Goal: Task Accomplishment & Management: Use online tool/utility

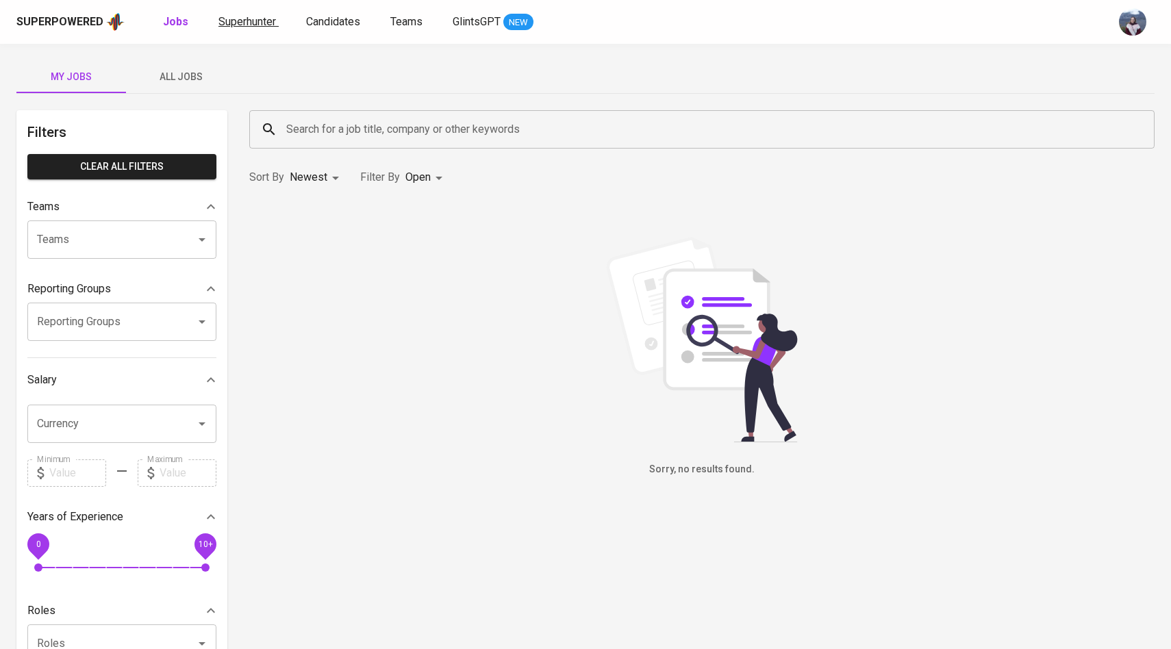
click at [260, 28] on link "Superhunter" at bounding box center [248, 22] width 60 height 17
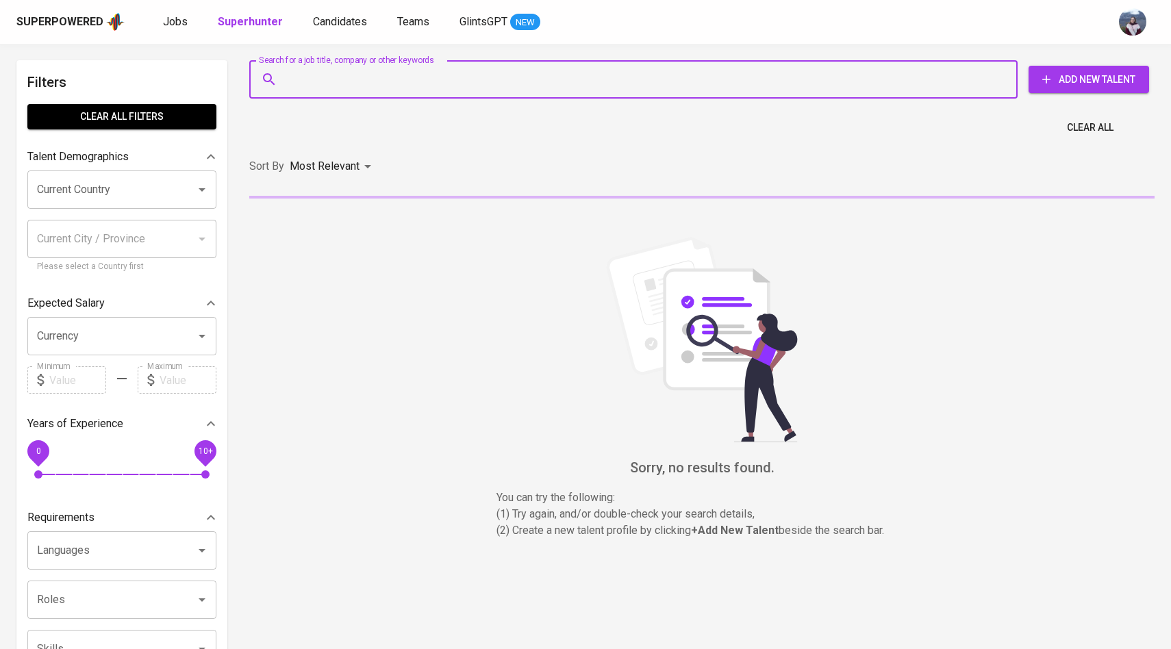
click at [337, 91] on input "Search for a job title, company or other keywords" at bounding box center [637, 79] width 708 height 26
paste input "[EMAIL_ADDRESS][DOMAIN_NAME]"
type input "[EMAIL_ADDRESS][DOMAIN_NAME]"
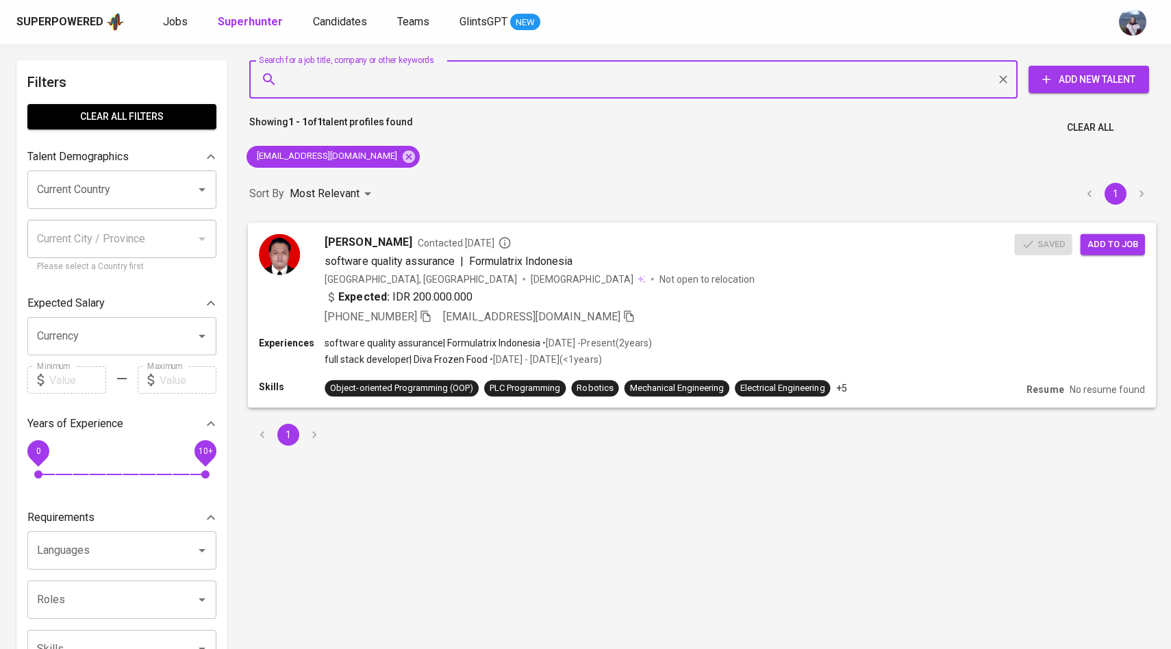
click at [275, 258] on img at bounding box center [279, 254] width 41 height 41
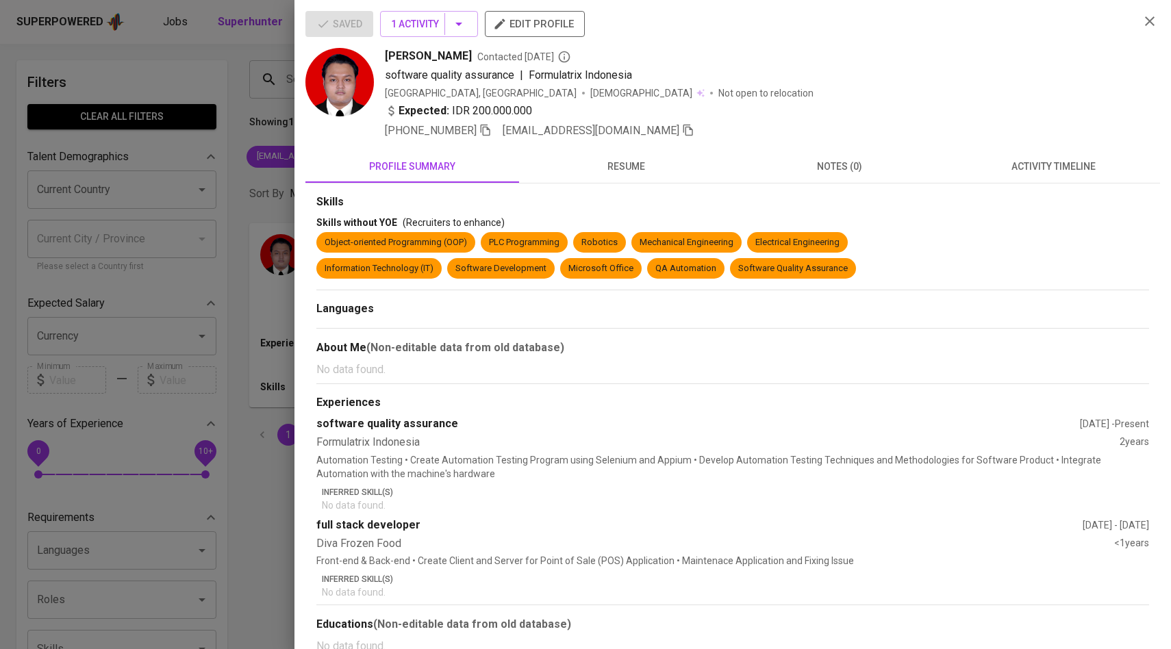
click at [1059, 160] on span "activity timeline" at bounding box center [1053, 166] width 197 height 17
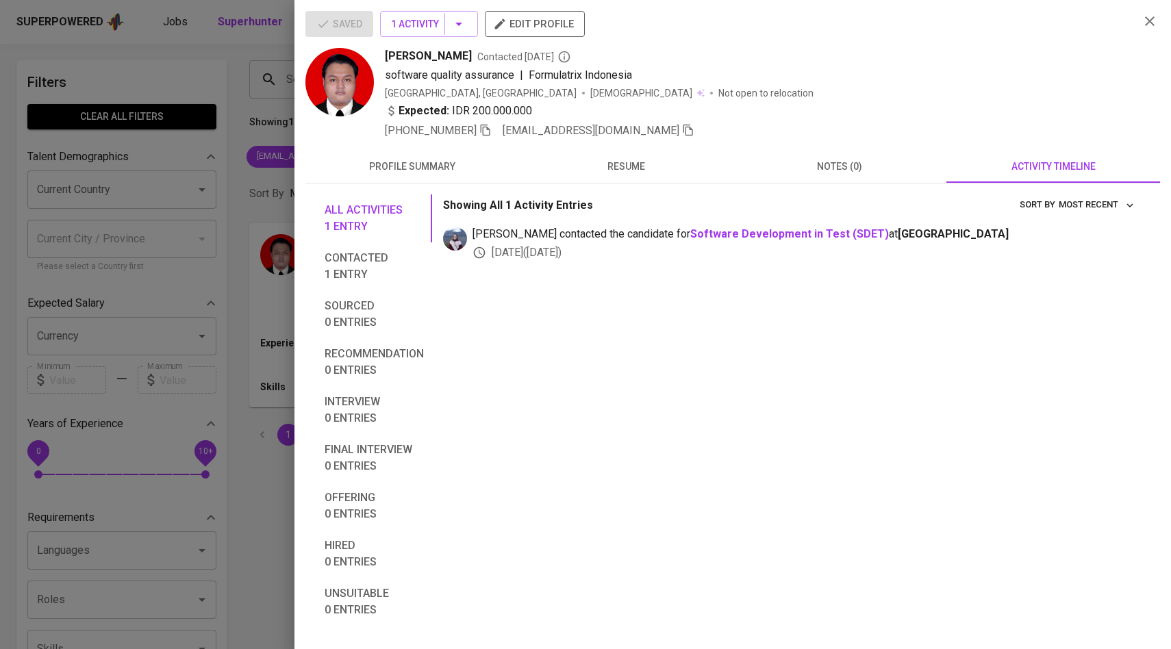
click at [244, 142] on div at bounding box center [585, 324] width 1171 height 649
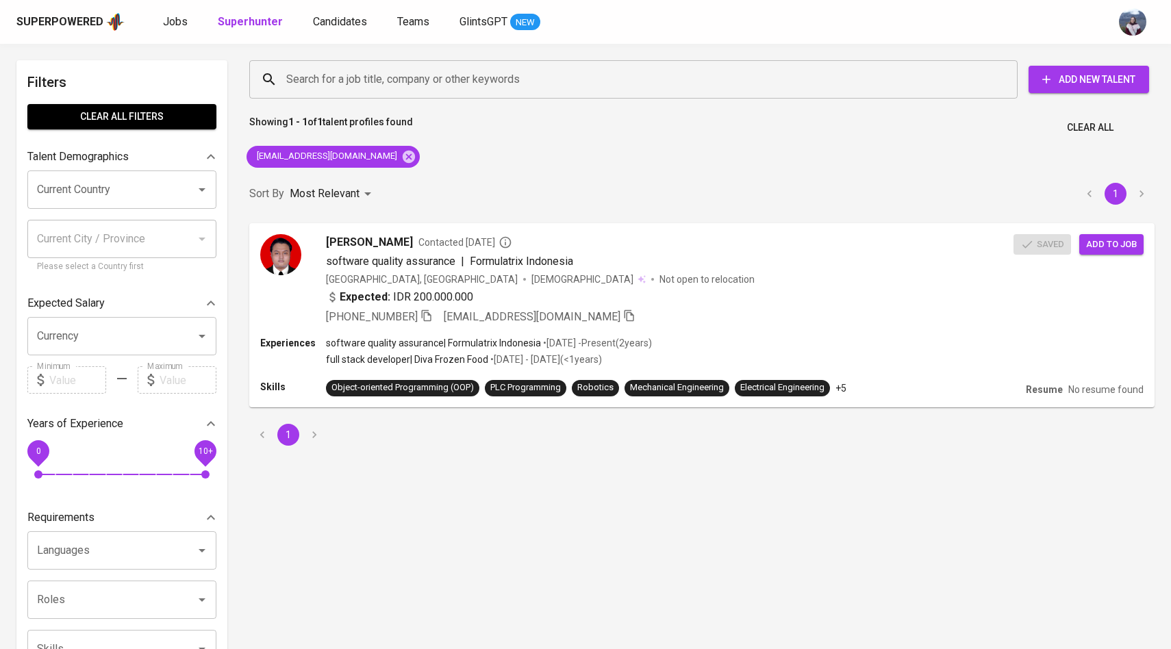
click at [386, 166] on div "[EMAIL_ADDRESS][DOMAIN_NAME]" at bounding box center [333, 156] width 184 height 33
click at [401, 164] on icon at bounding box center [408, 156] width 15 height 15
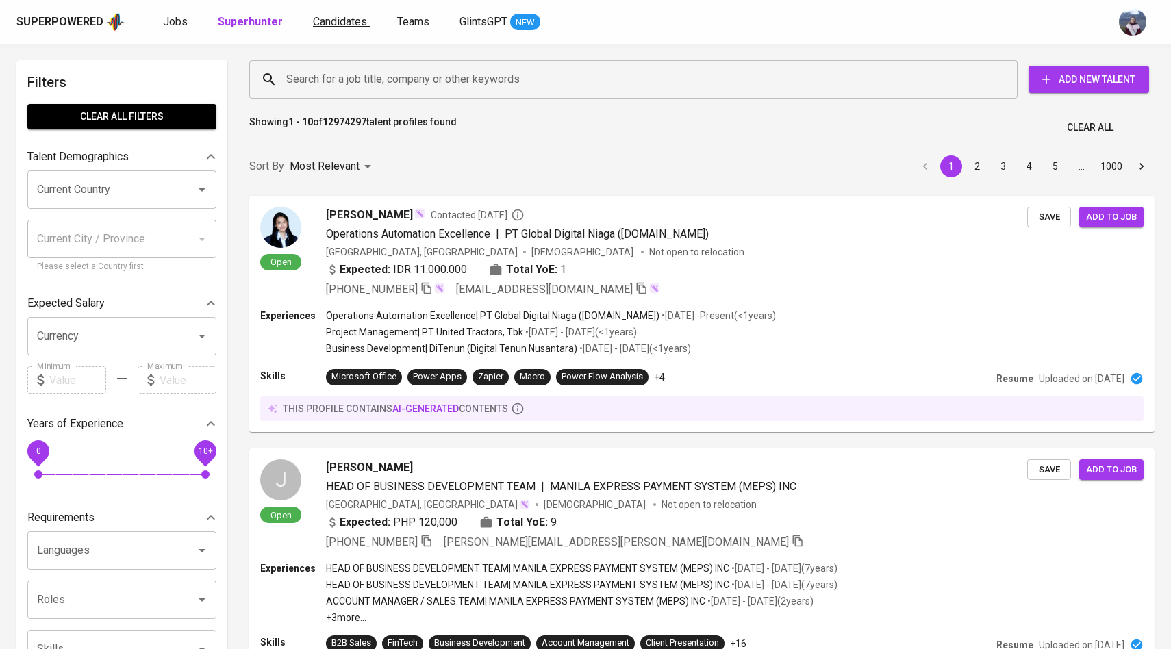
click at [315, 28] on link "Candidates" at bounding box center [341, 22] width 57 height 17
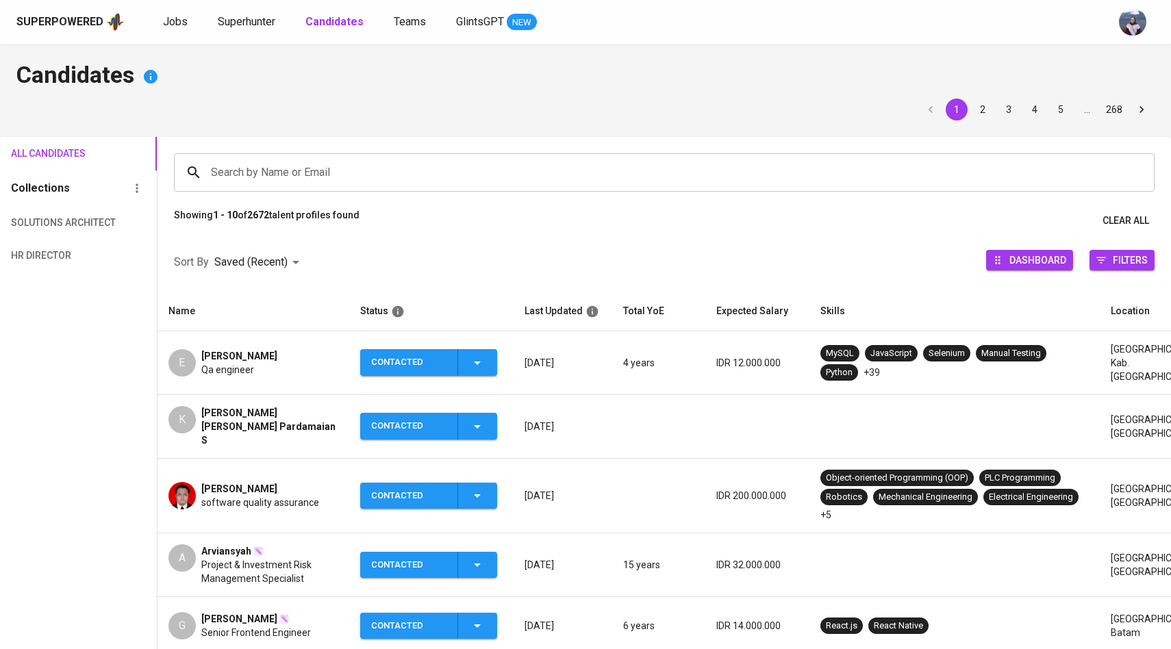
click at [305, 186] on div "Search by Name or Email" at bounding box center [664, 172] width 981 height 38
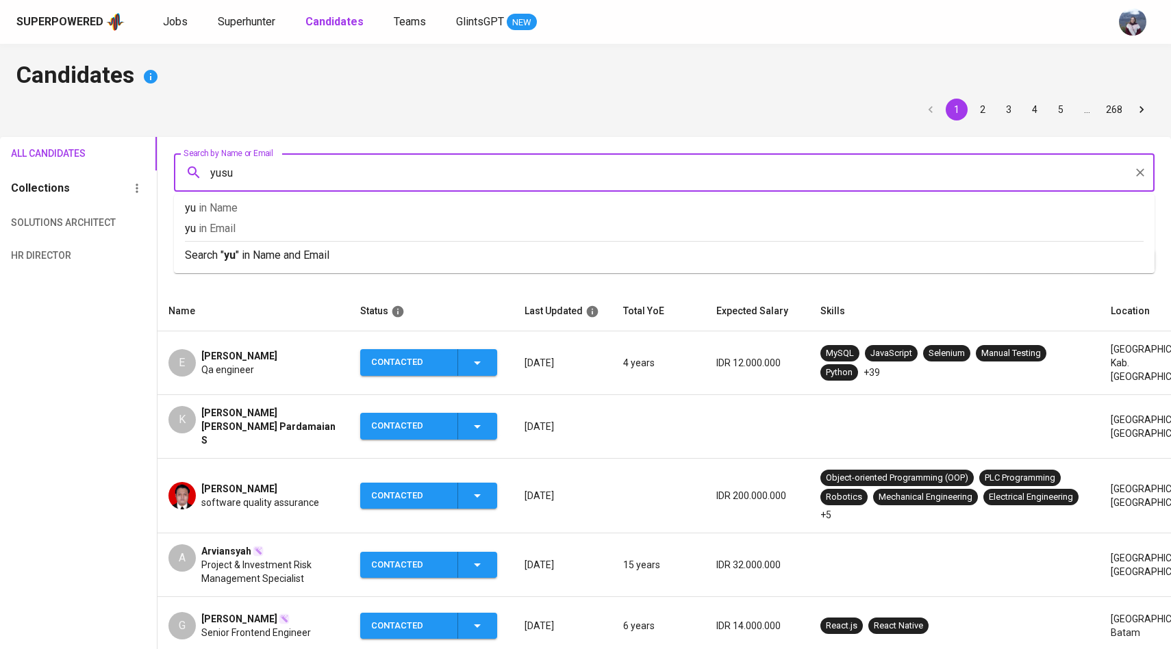
type input "[PERSON_NAME]"
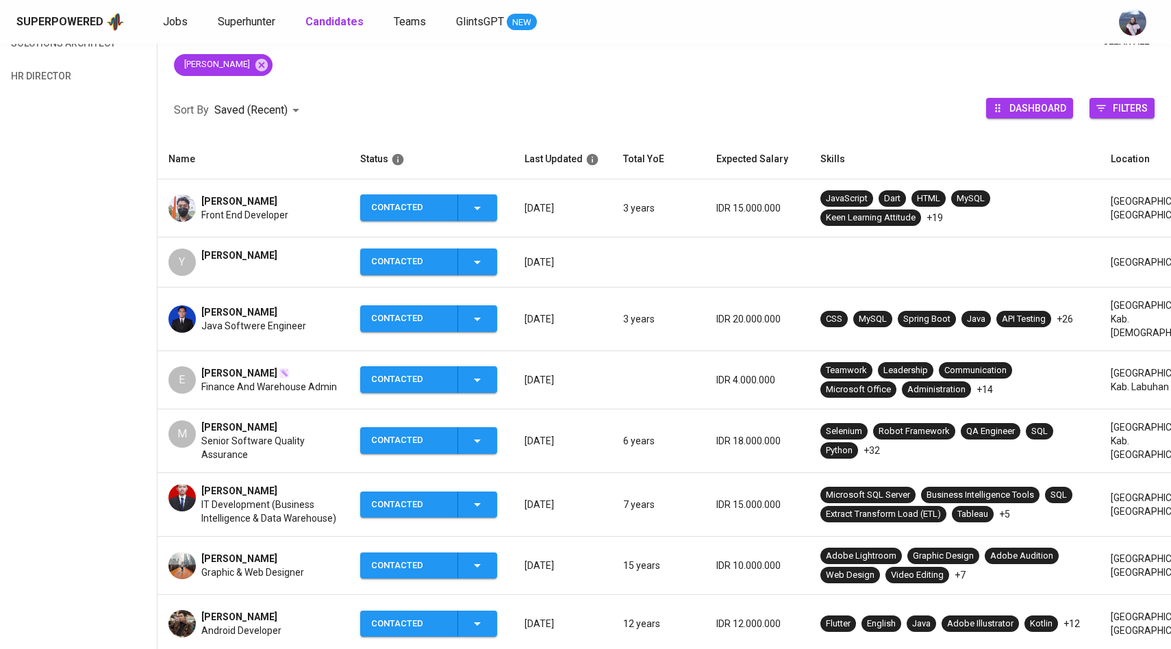
scroll to position [97, 0]
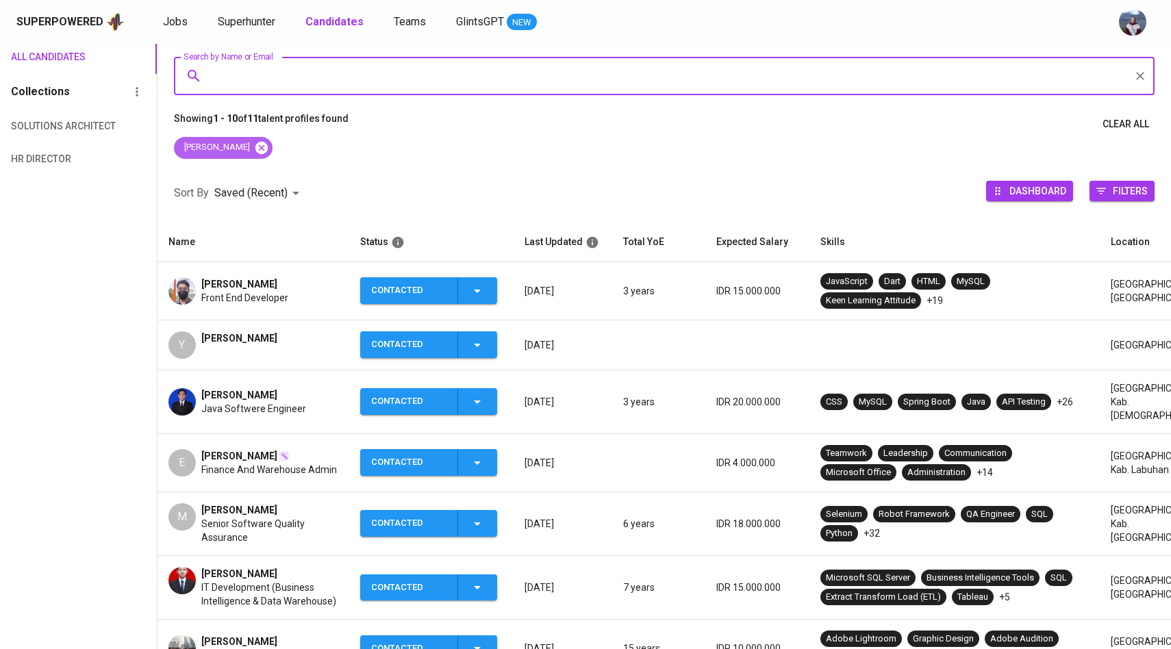
click at [255, 148] on icon at bounding box center [261, 147] width 12 height 12
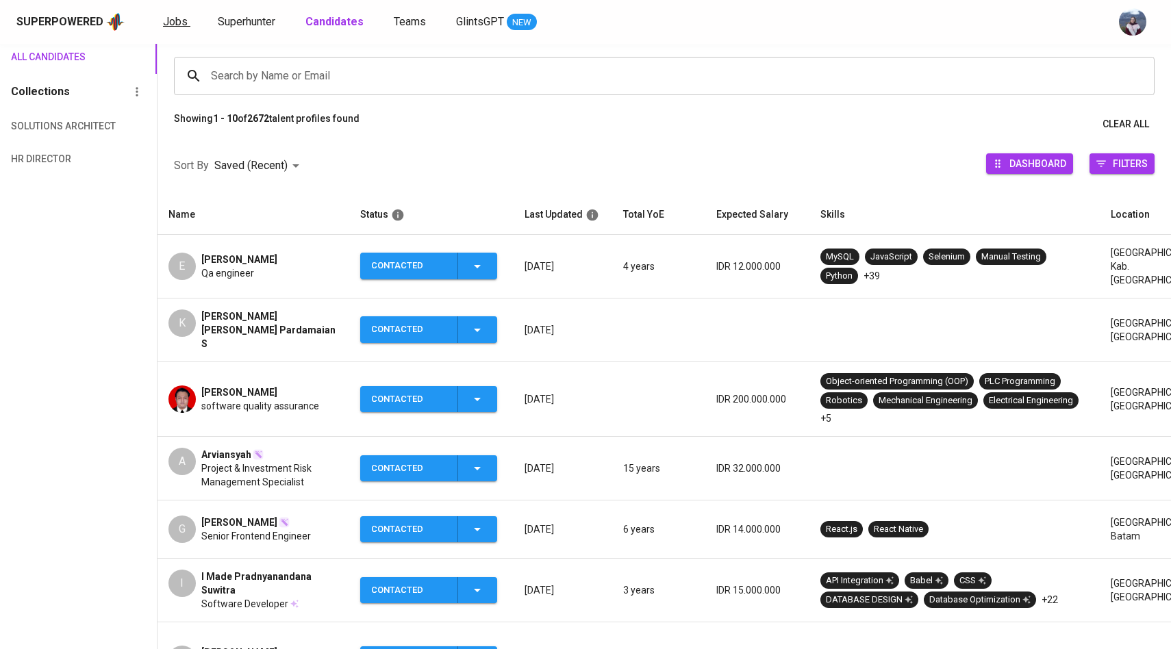
click at [173, 17] on span "Jobs" at bounding box center [175, 21] width 25 height 13
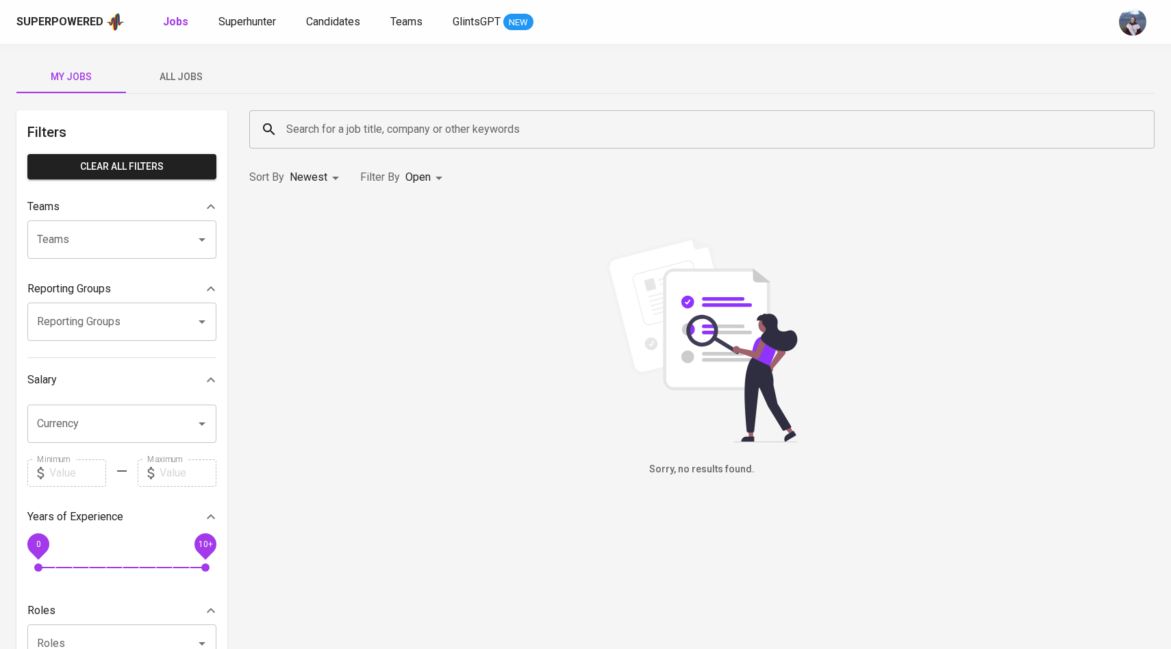
click at [190, 73] on span "All Jobs" at bounding box center [180, 76] width 93 height 17
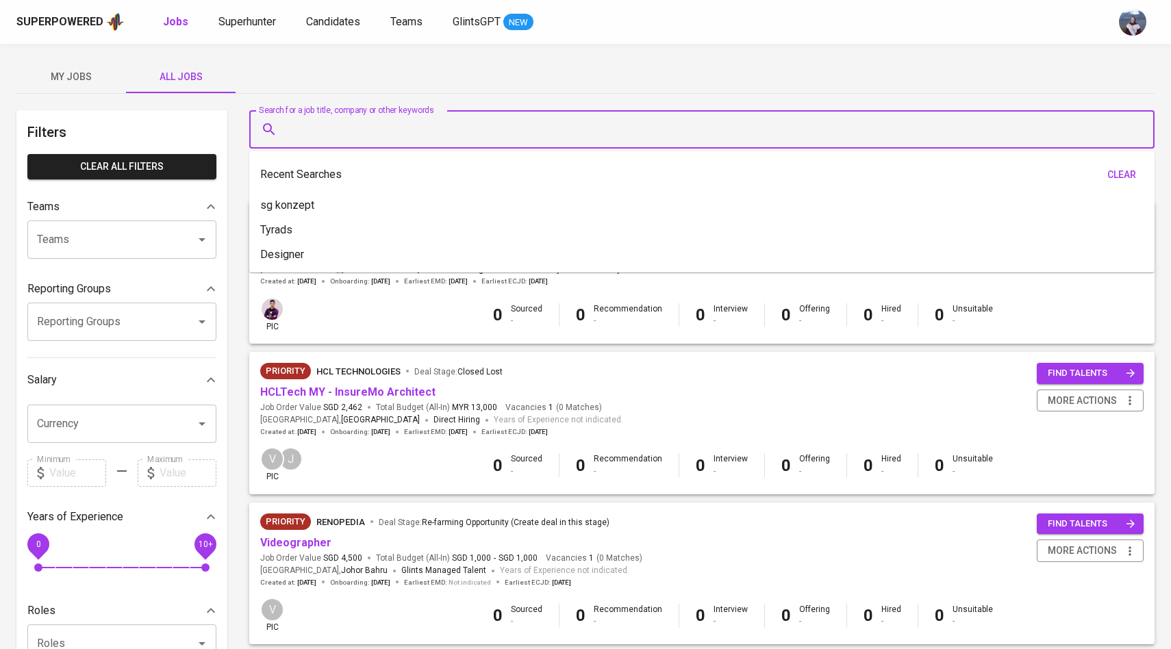
click at [357, 135] on input "Search for a job title, company or other keywords" at bounding box center [705, 129] width 845 height 26
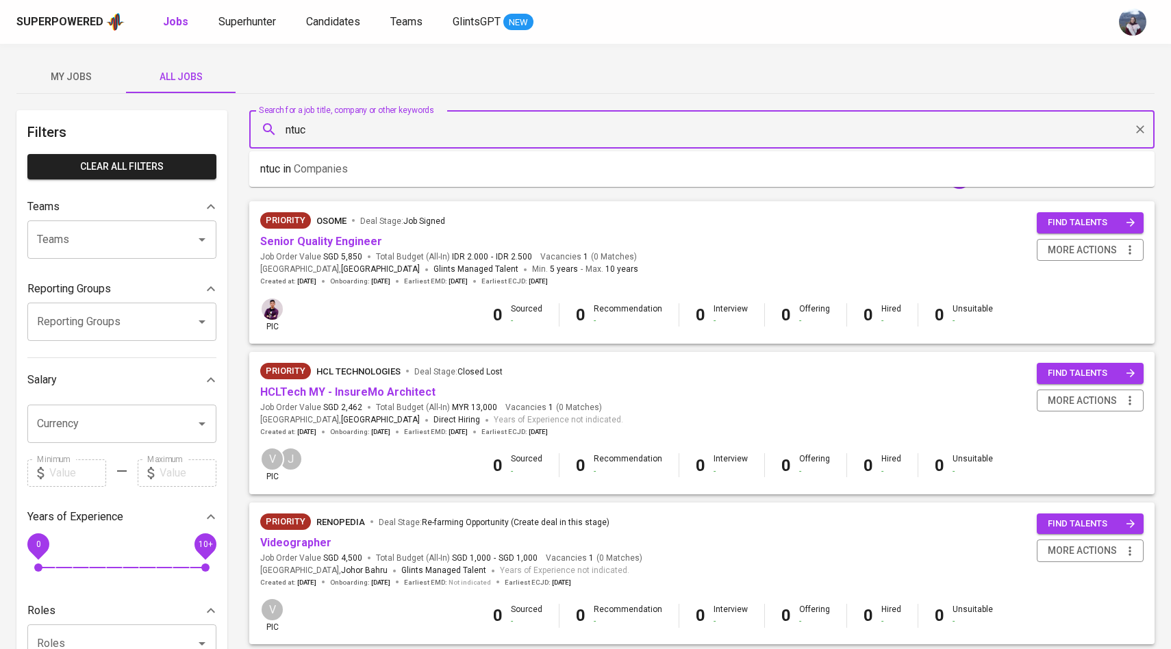
type input "ntuc"
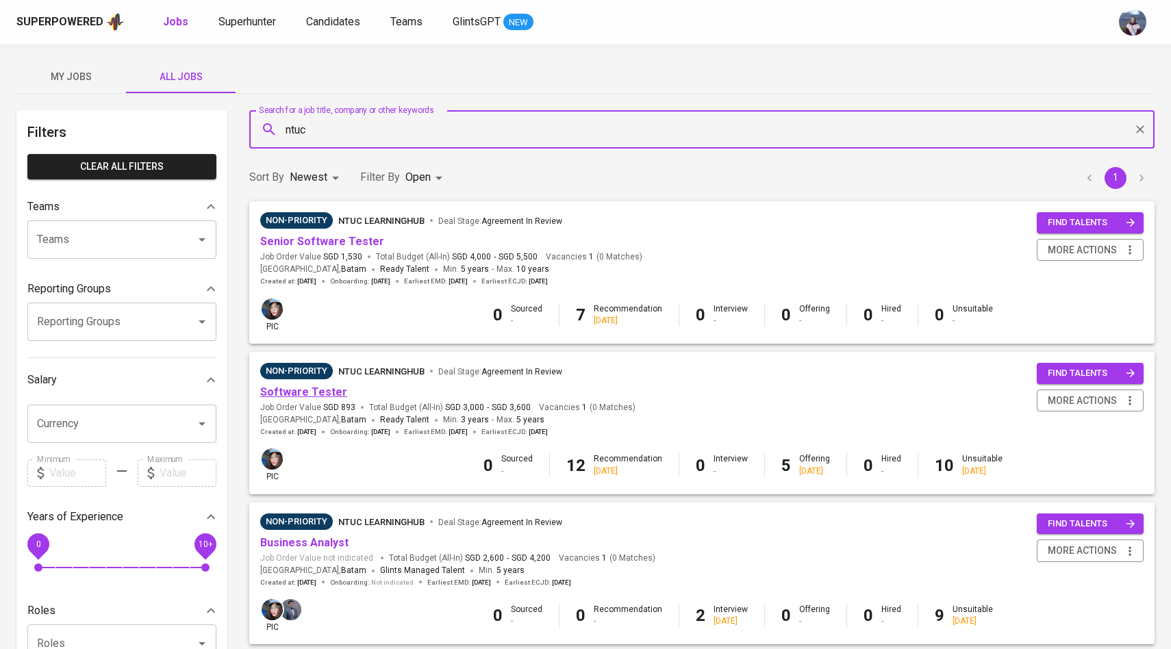
click at [312, 392] on link "Software Tester" at bounding box center [303, 392] width 87 height 13
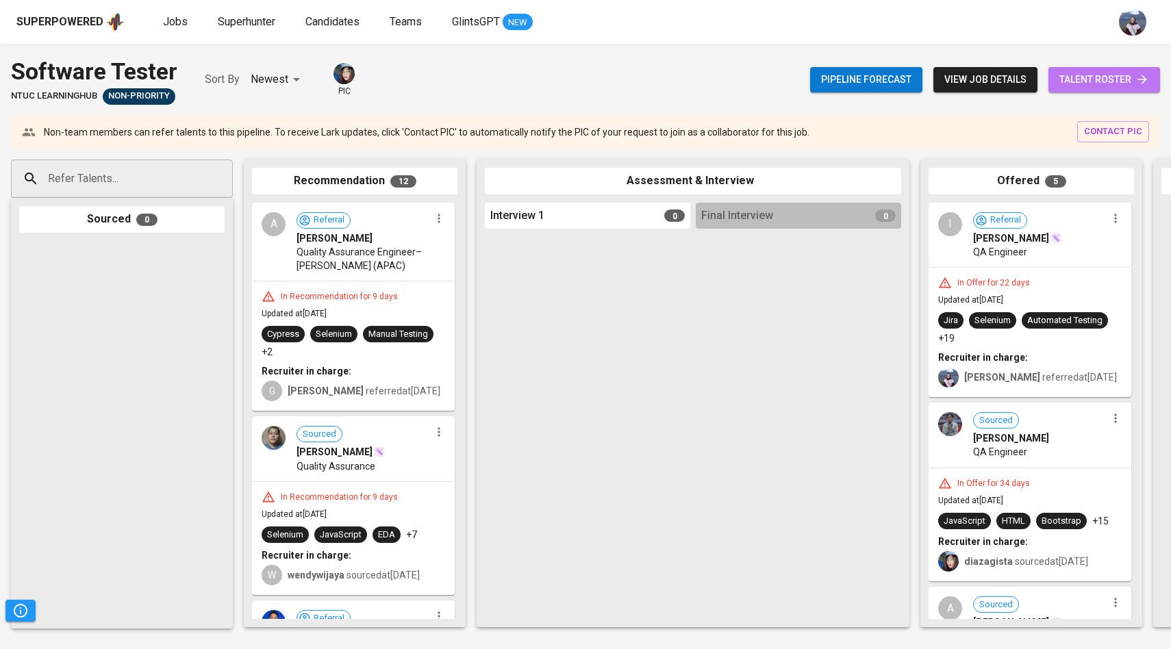
click at [1089, 77] on span "talent roster" at bounding box center [1104, 79] width 90 height 17
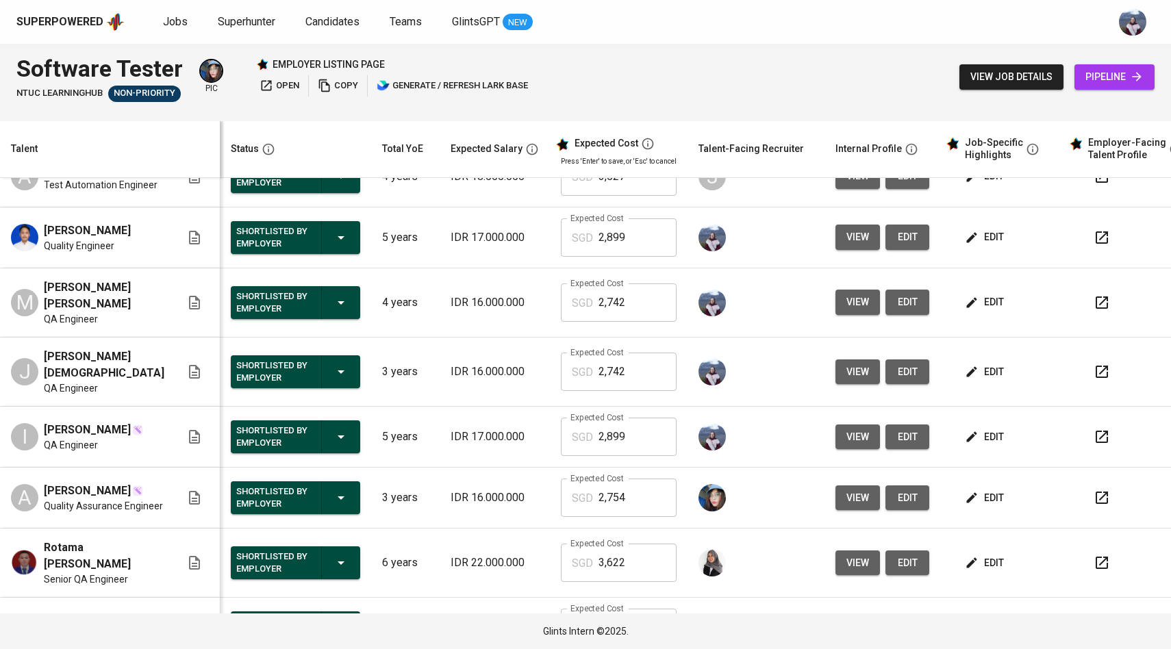
scroll to position [562, 0]
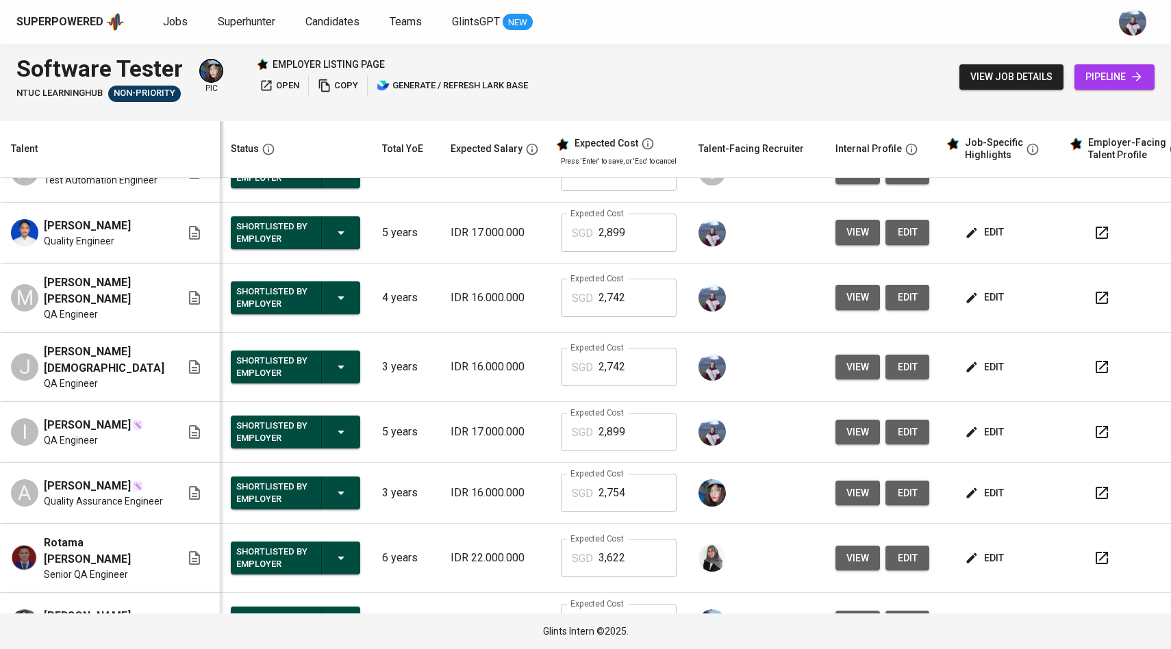
click at [846, 306] on span "view" at bounding box center [857, 297] width 23 height 17
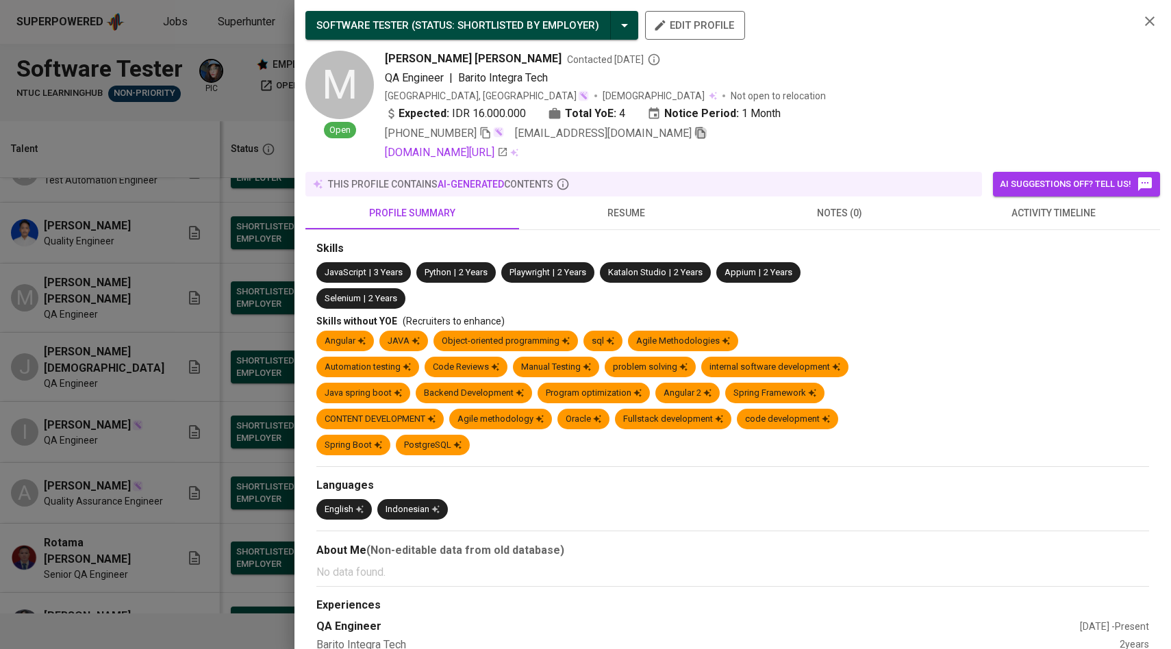
click at [694, 132] on icon "button" at bounding box center [700, 133] width 12 height 12
